Goal: Check status: Check status

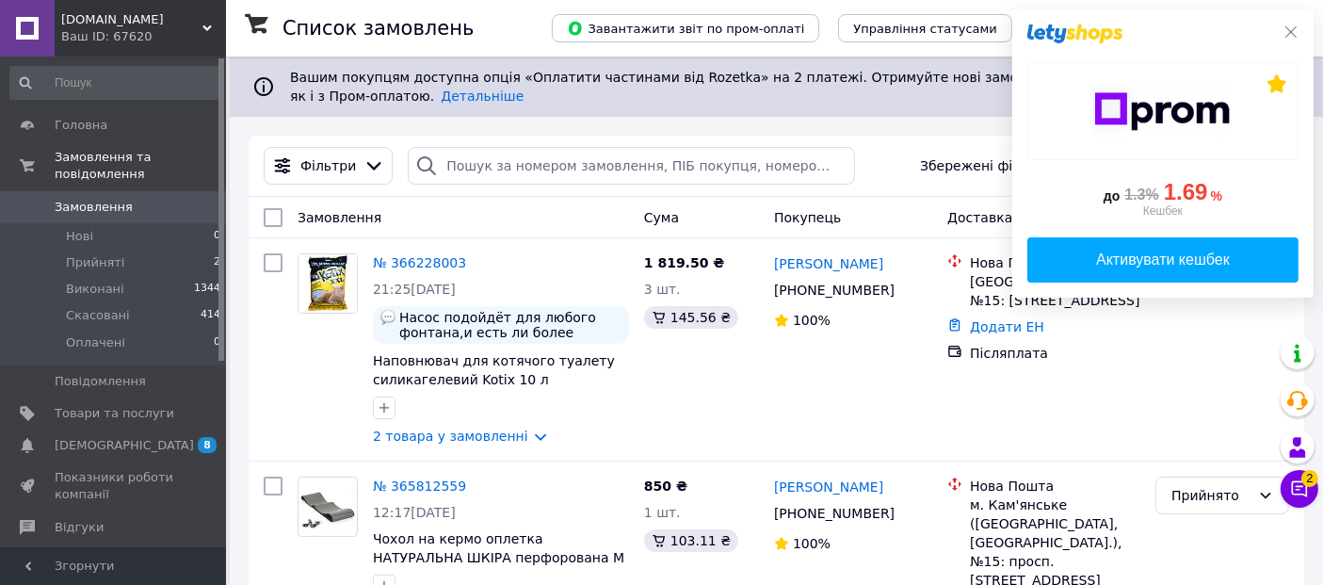
click at [1288, 35] on icon at bounding box center [1290, 31] width 15 height 15
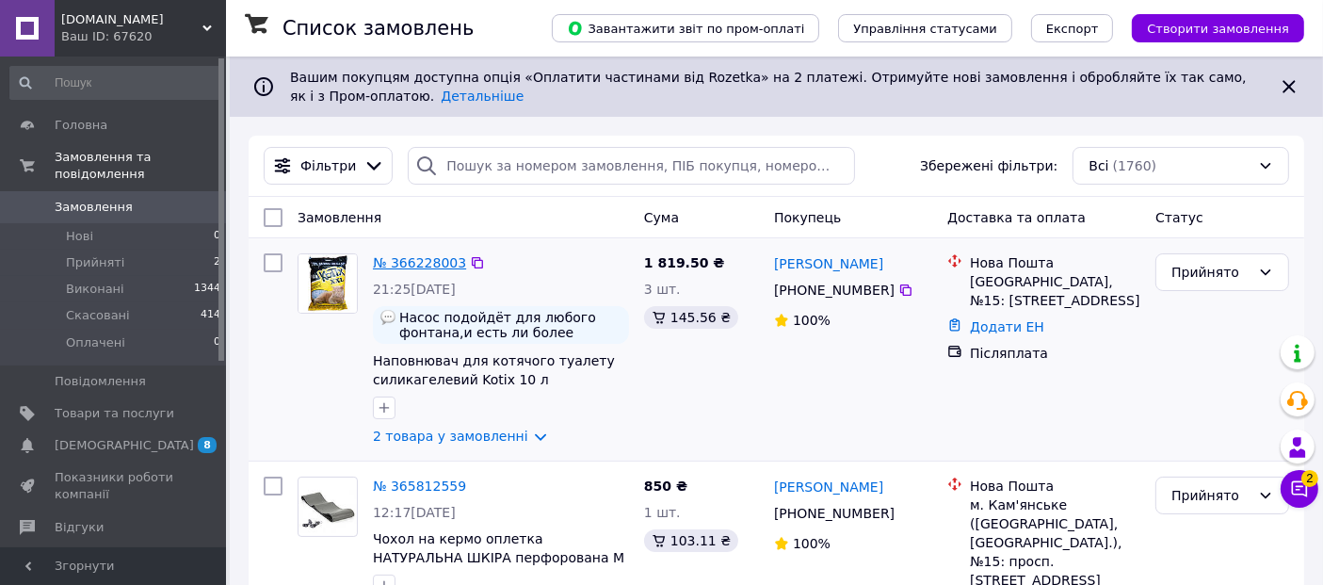
click at [412, 261] on link "№ 366228003" at bounding box center [419, 262] width 93 height 15
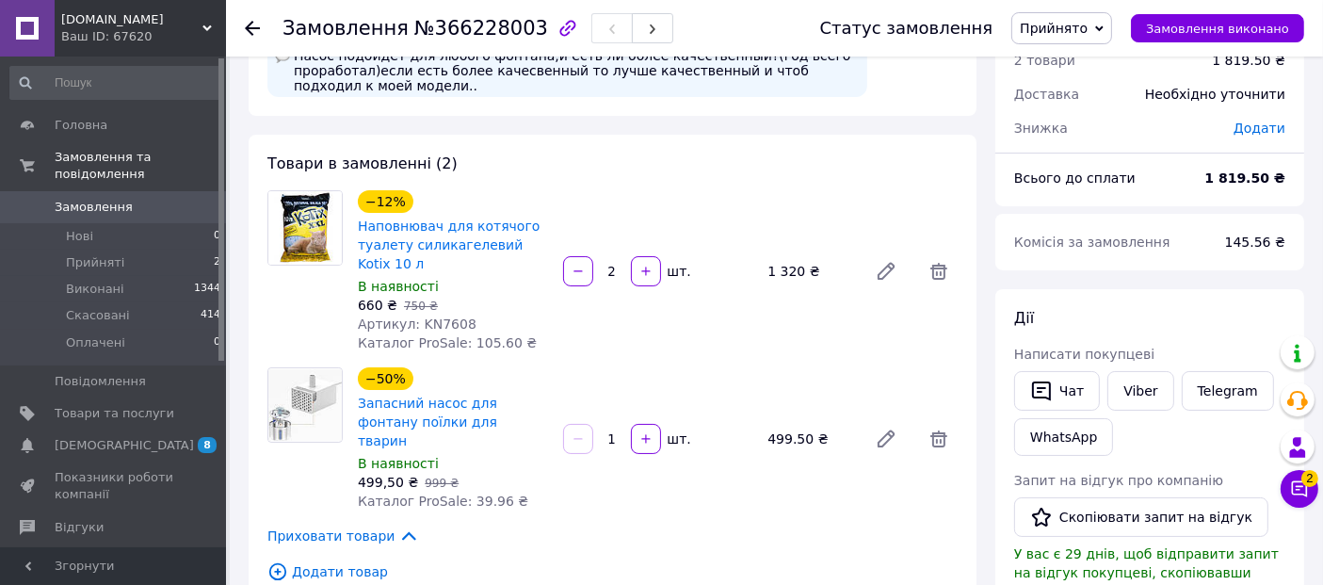
scroll to position [105, 0]
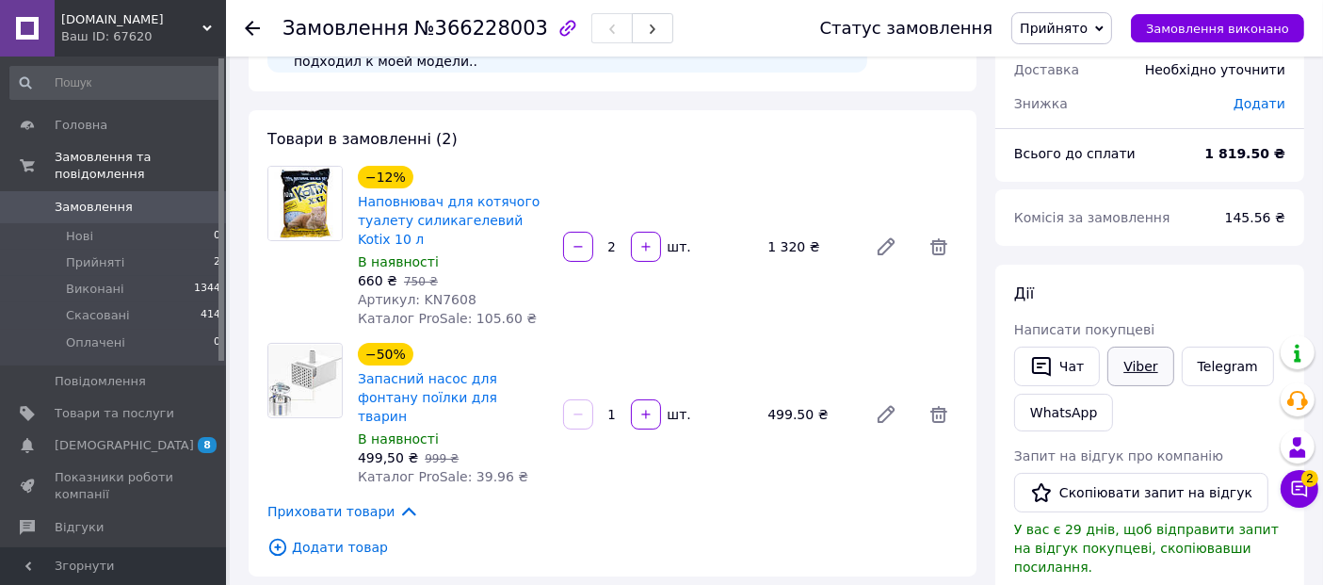
click at [1147, 362] on link "Viber" at bounding box center [1140, 366] width 66 height 40
